Goal: Task Accomplishment & Management: Use online tool/utility

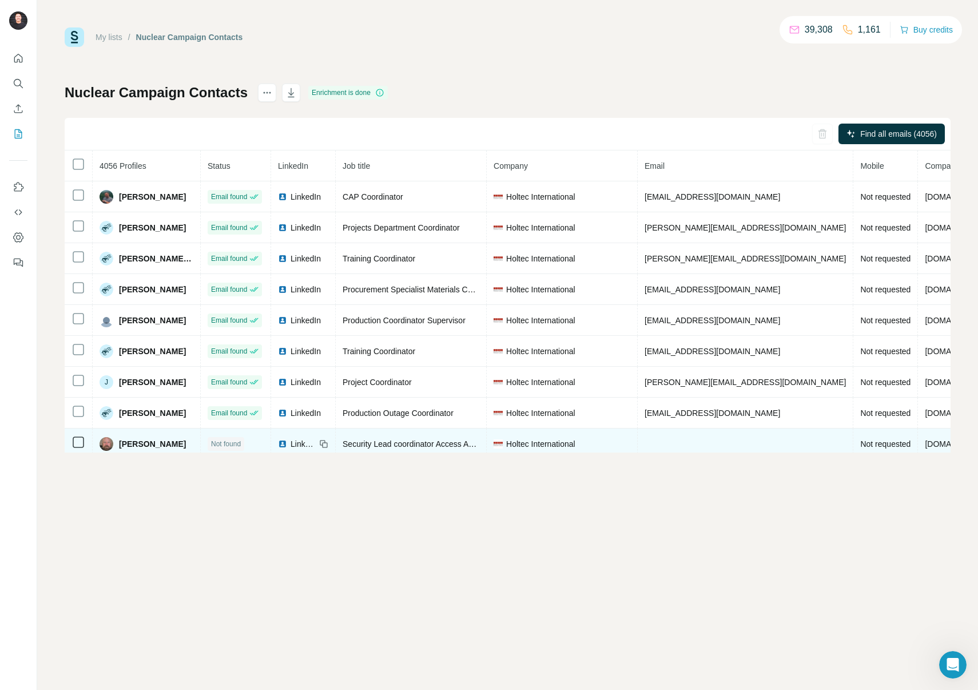
scroll to position [1478, 0]
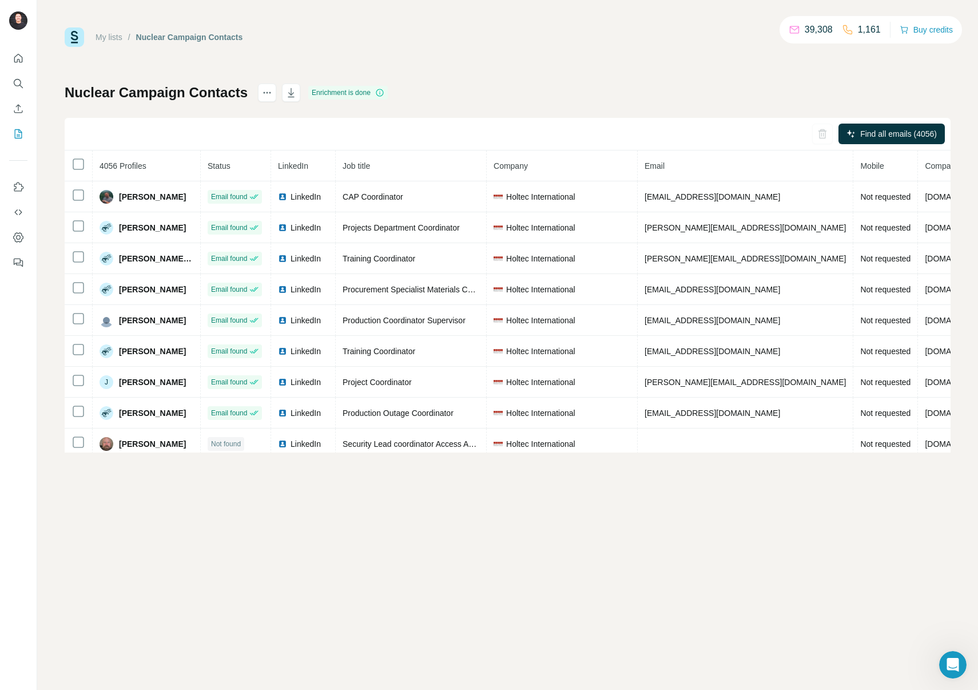
click at [547, 56] on div "My lists / Nuclear Campaign Contacts 39,308 1,161 Buy credits Nuclear Campaign …" at bounding box center [508, 239] width 886 height 425
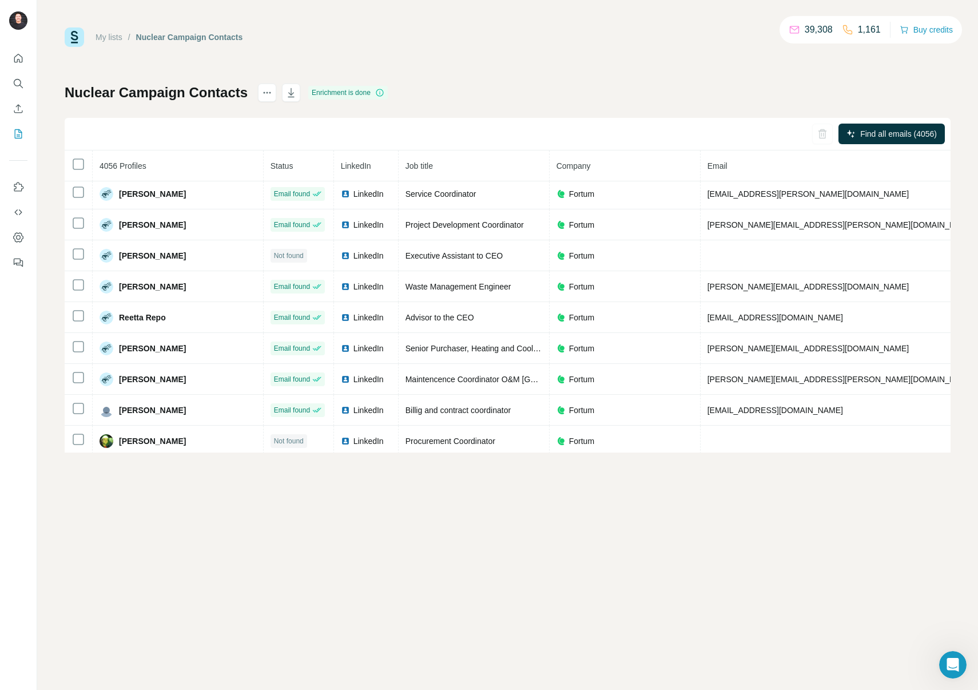
scroll to position [3441, 0]
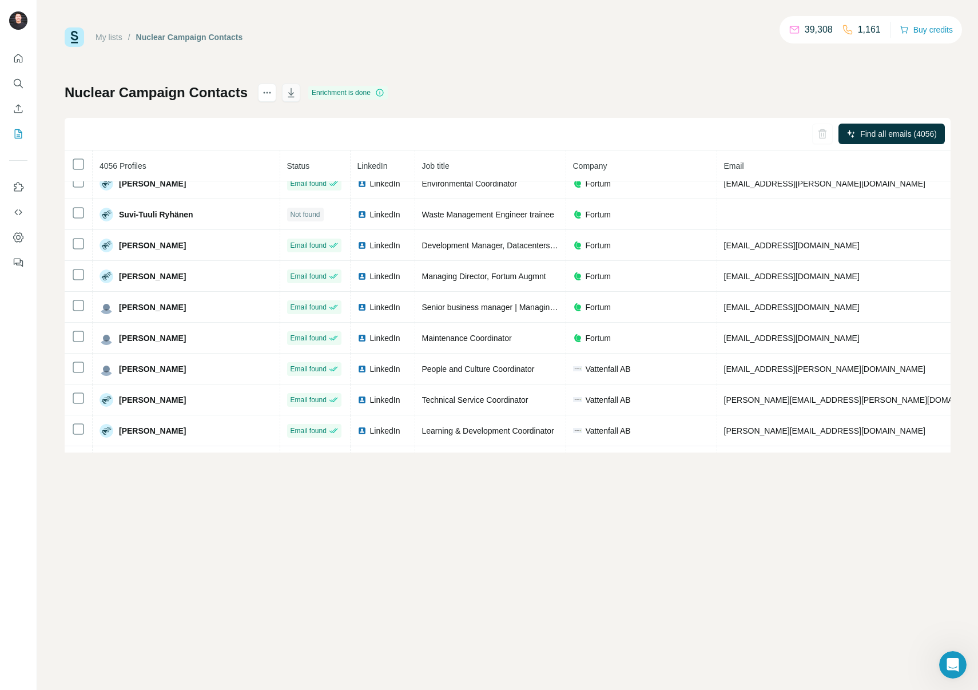
click at [297, 92] on icon "button" at bounding box center [290, 92] width 11 height 11
click at [120, 38] on link "My lists" at bounding box center [109, 37] width 27 height 9
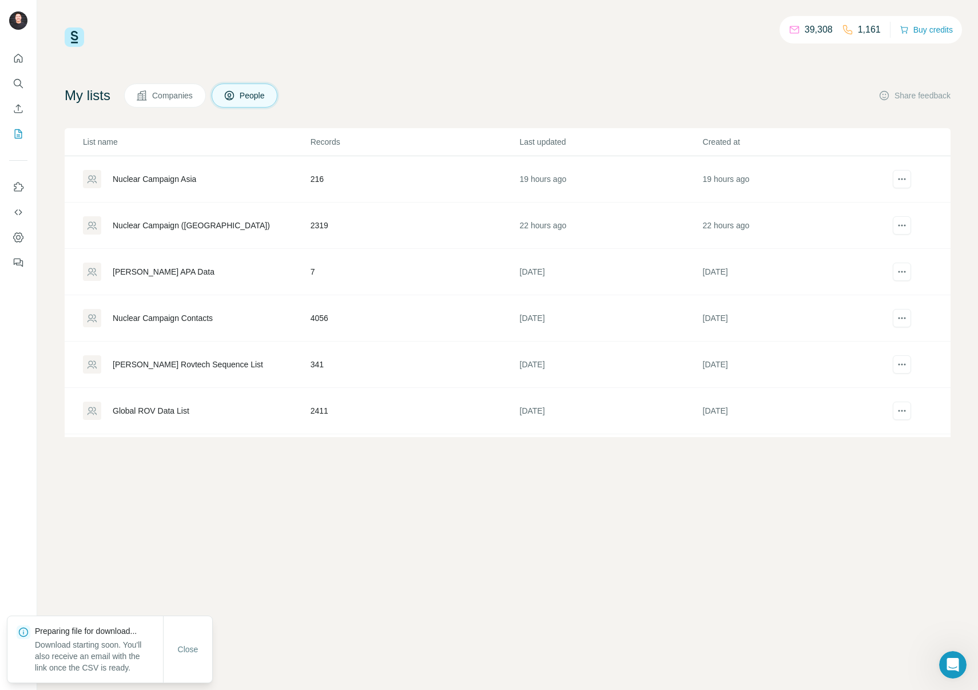
click at [218, 226] on div "Nuclear Campaign ([GEOGRAPHIC_DATA])" at bounding box center [191, 225] width 157 height 11
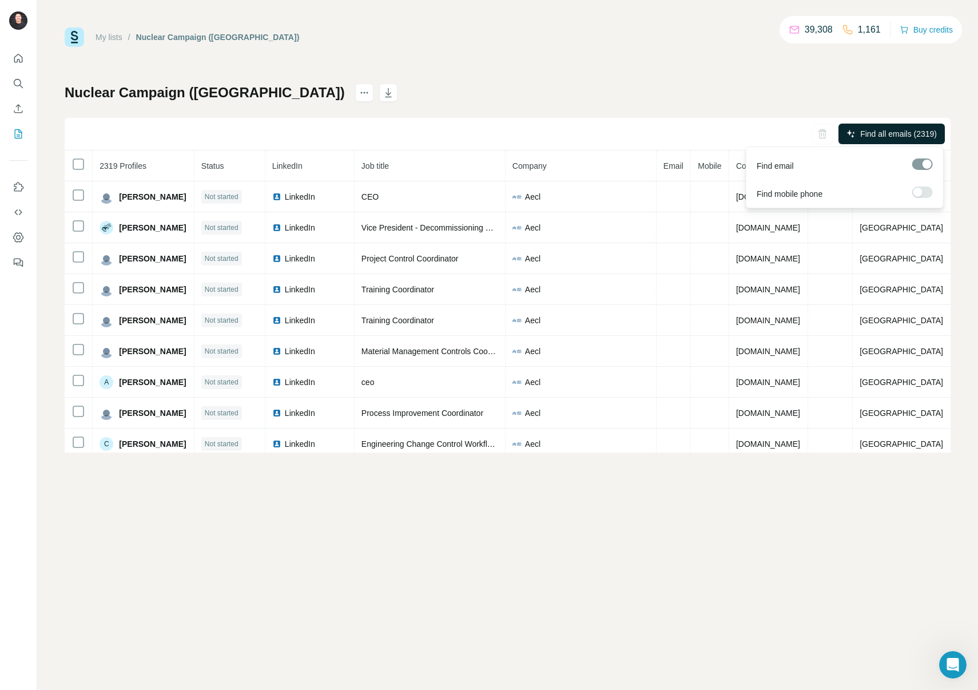
click at [874, 136] on span "Find all emails (2319)" at bounding box center [898, 133] width 77 height 11
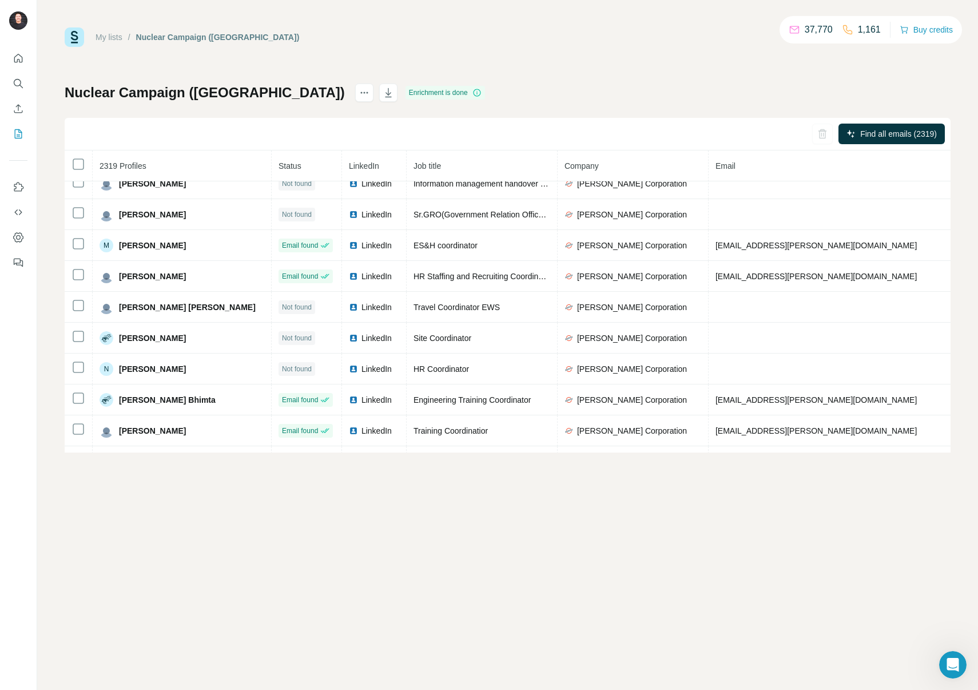
scroll to position [8376, 0]
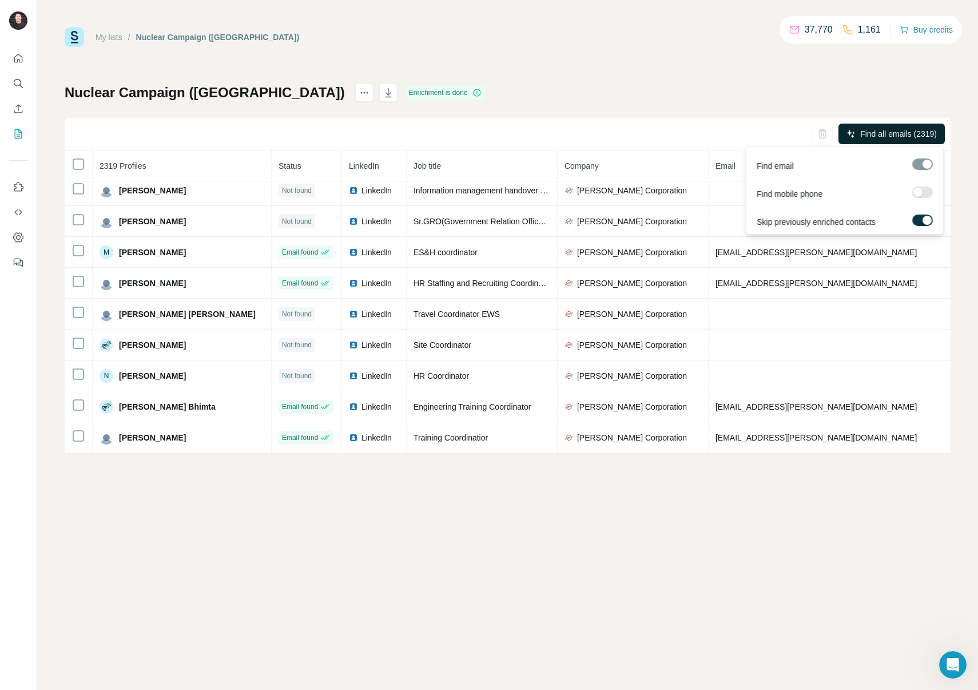
click at [915, 129] on span "Find all emails (2319)" at bounding box center [898, 133] width 77 height 11
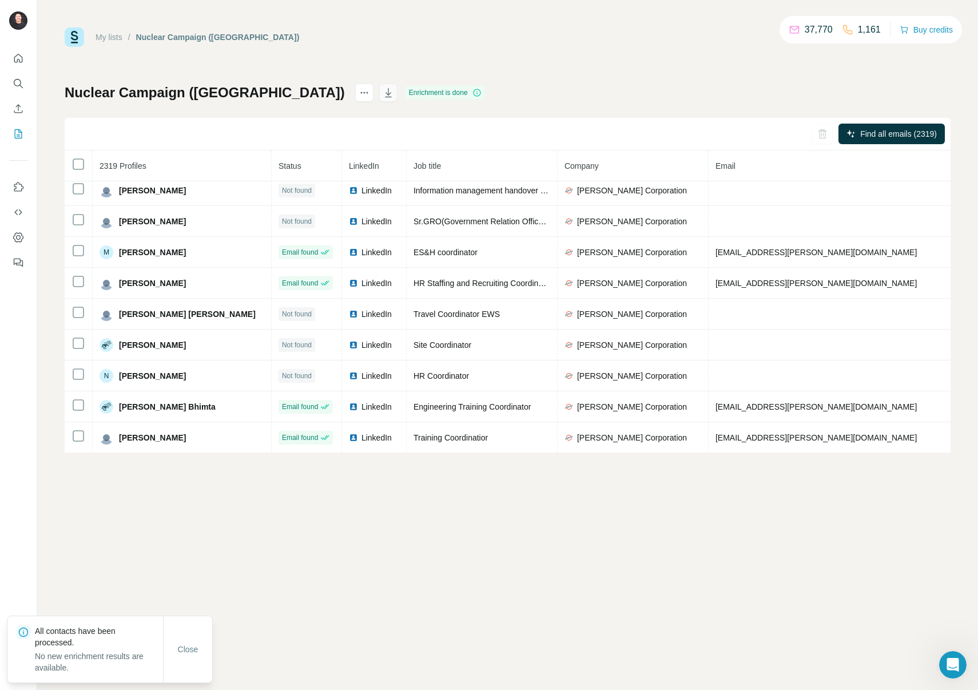
click at [383, 97] on icon "button" at bounding box center [388, 92] width 11 height 11
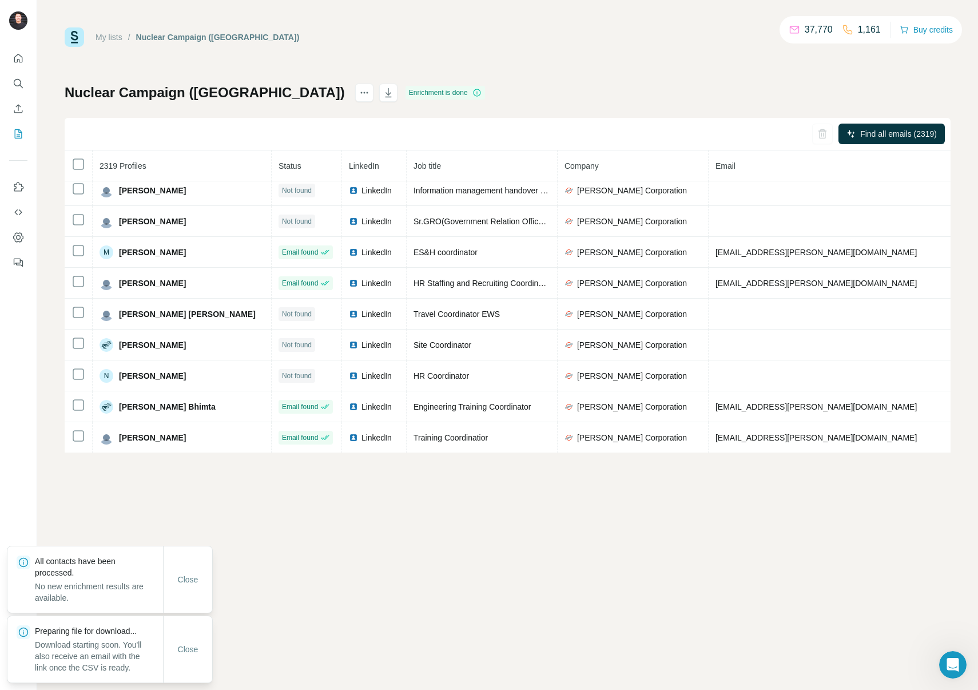
click at [112, 37] on link "My lists" at bounding box center [109, 37] width 27 height 9
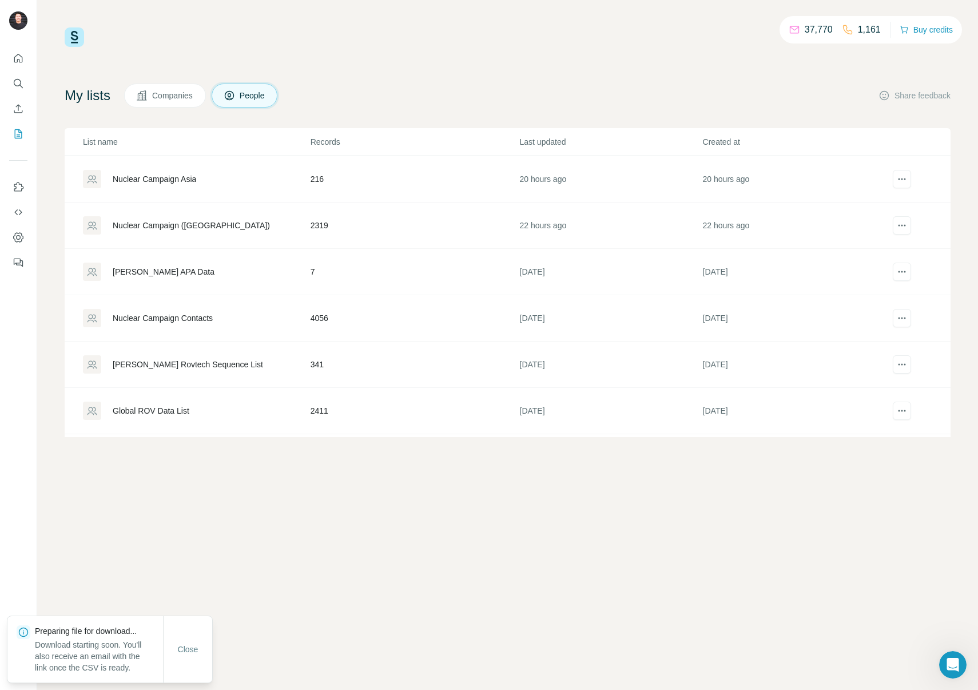
click at [184, 181] on div "Nuclear Campaign Asia" at bounding box center [154, 178] width 83 height 11
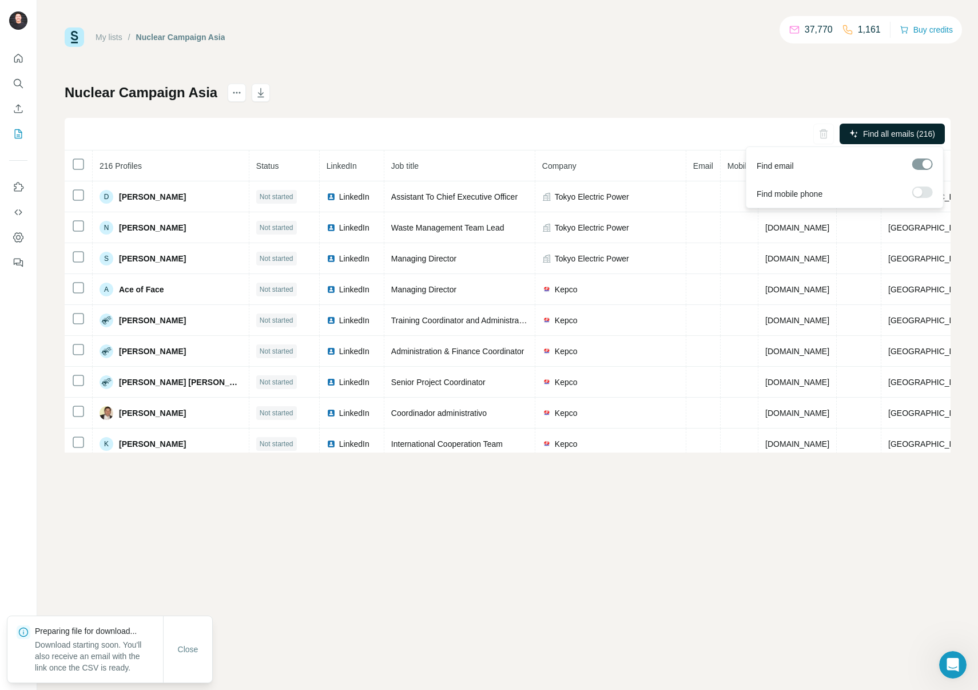
click at [906, 133] on span "Find all emails (216)" at bounding box center [899, 133] width 72 height 11
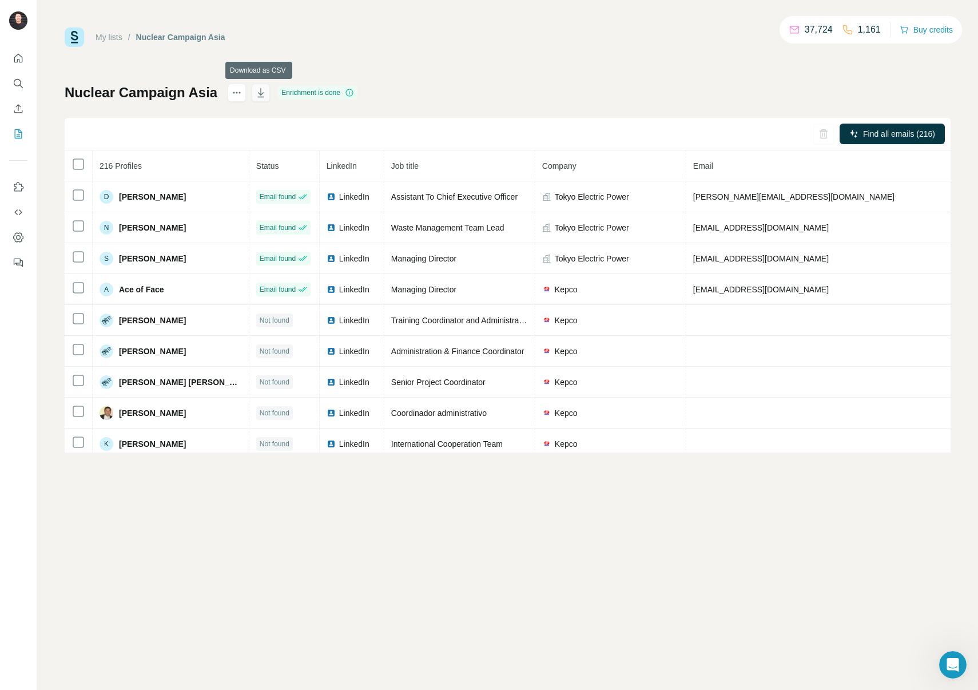
click at [261, 96] on icon "button" at bounding box center [260, 92] width 11 height 11
